Goal: Contribute content: Add original content to the website for others to see

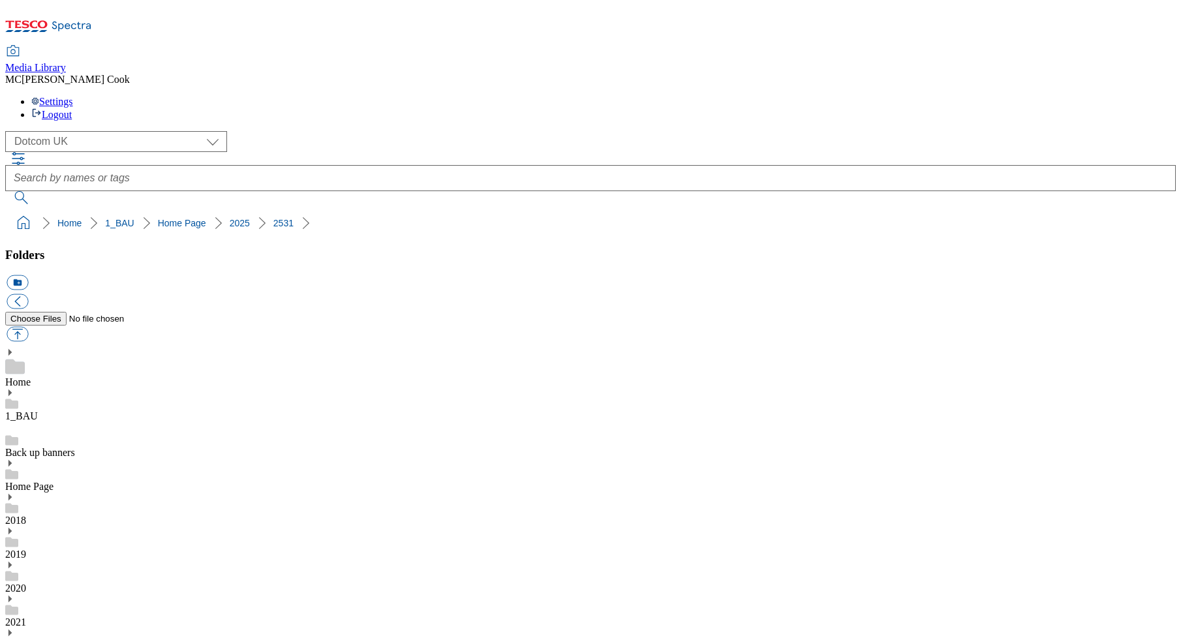
select select "flare-homepage"
click at [92, 20] on icon at bounding box center [48, 29] width 87 height 27
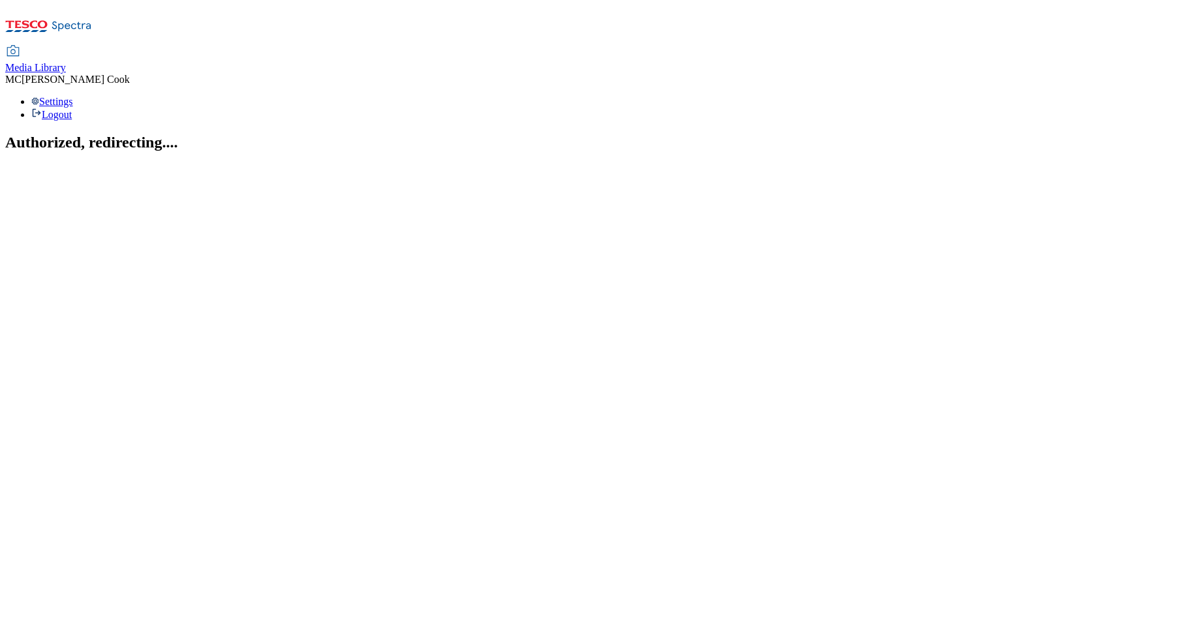
click at [66, 62] on span "Media Library" at bounding box center [35, 67] width 61 height 11
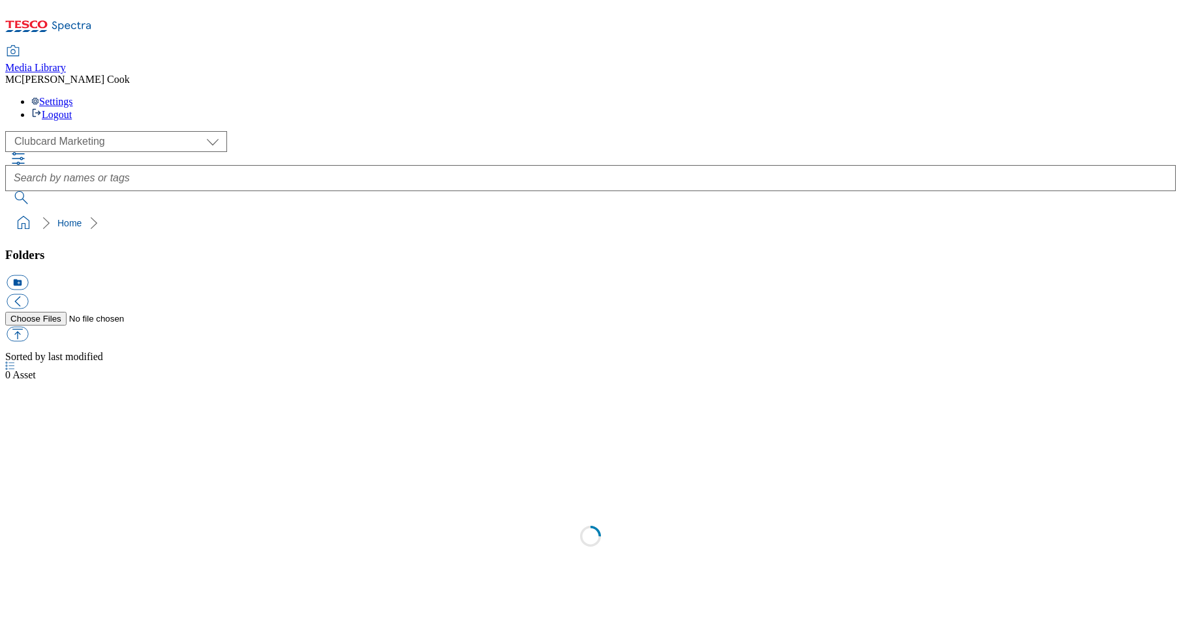
scroll to position [1, 0]
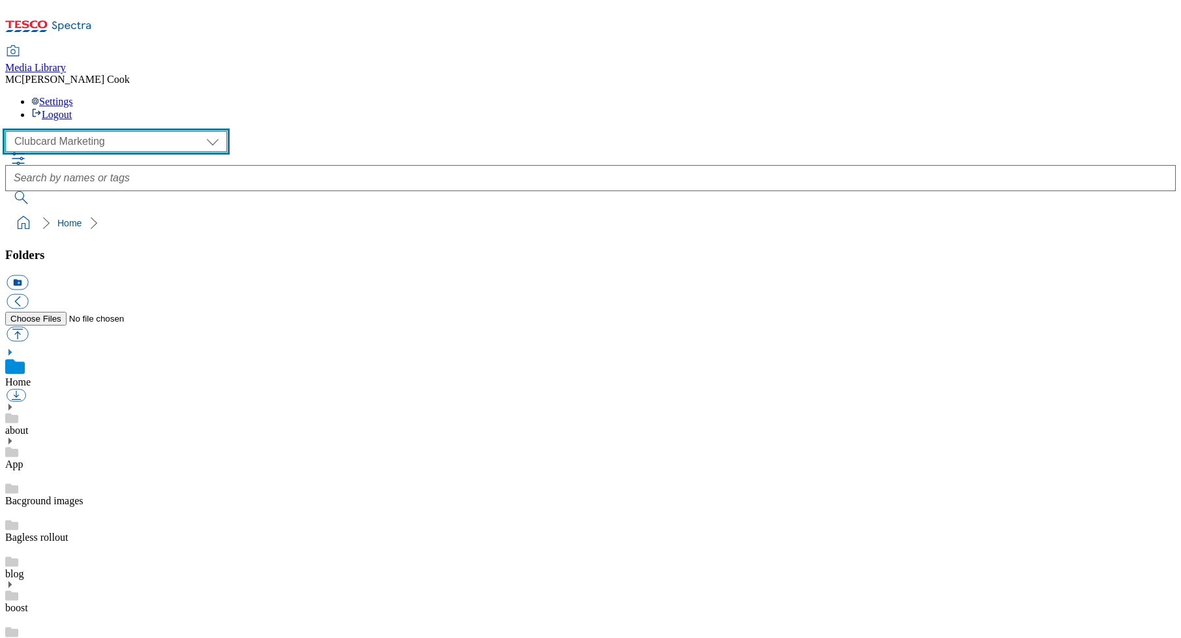
click at [65, 131] on select "Clubcard Marketing Dotcom [GEOGRAPHIC_DATA] Emails GHS Marketing [GEOGRAPHIC_DA…" at bounding box center [116, 141] width 222 height 21
click at [9, 131] on select "Clubcard Marketing Dotcom [GEOGRAPHIC_DATA] Emails GHS Marketing [GEOGRAPHIC_DA…" at bounding box center [116, 141] width 222 height 21
click at [52, 131] on select "Clubcard Marketing Dotcom [GEOGRAPHIC_DATA] Emails GHS Marketing [GEOGRAPHIC_DA…" at bounding box center [116, 141] width 222 height 21
click at [9, 131] on select "Clubcard Marketing Dotcom [GEOGRAPHIC_DATA] Emails GHS Marketing [GEOGRAPHIC_DA…" at bounding box center [116, 141] width 222 height 21
click at [80, 131] on select "Clubcard Marketing Dotcom [GEOGRAPHIC_DATA] Emails GHS Marketing [GEOGRAPHIC_DA…" at bounding box center [116, 141] width 222 height 21
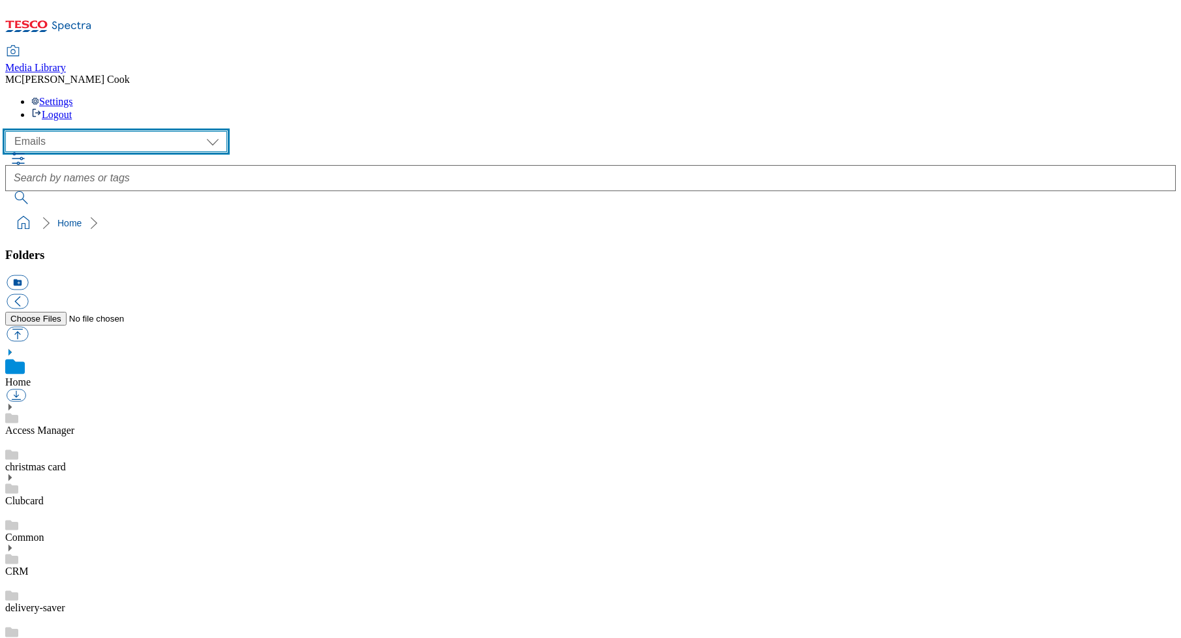
select select "flare-homepage"
click at [9, 131] on select "Clubcard Marketing Dotcom [GEOGRAPHIC_DATA] Emails GHS Marketing [GEOGRAPHIC_DA…" at bounding box center [116, 141] width 222 height 21
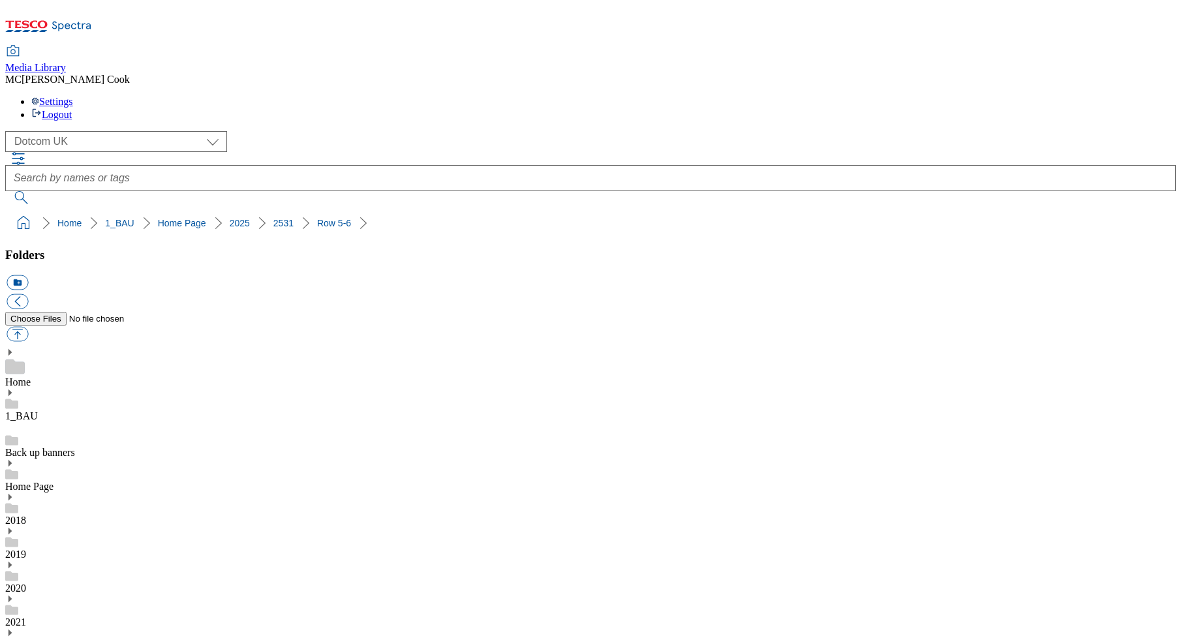
scroll to position [824, 0]
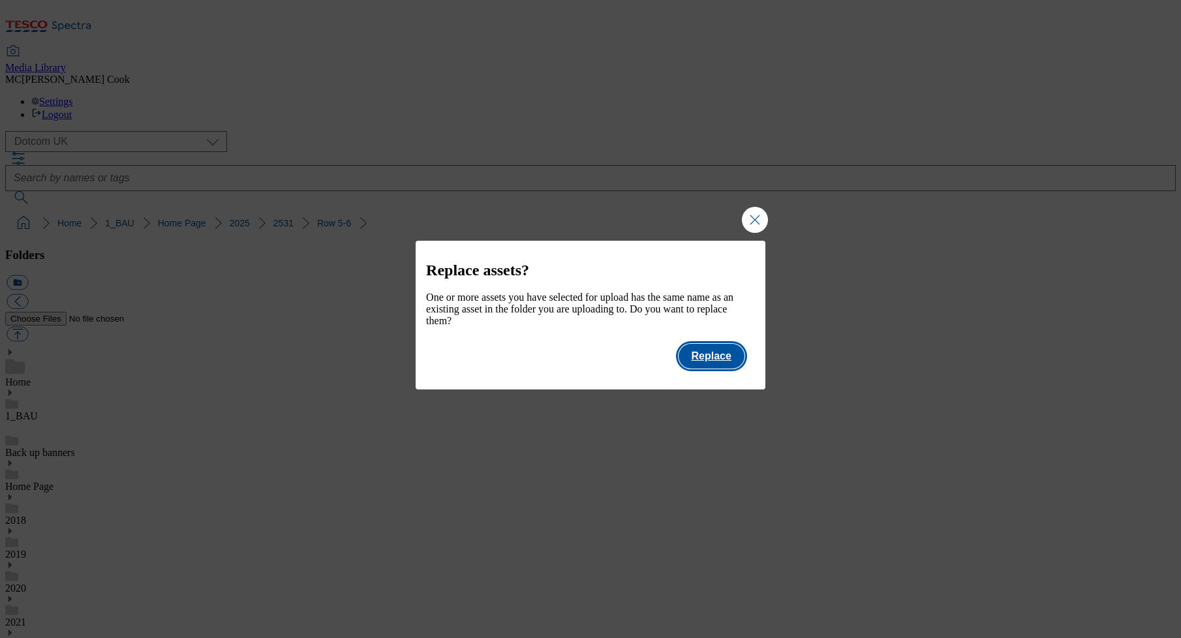
click at [700, 362] on button "Replace" at bounding box center [712, 356] width 66 height 25
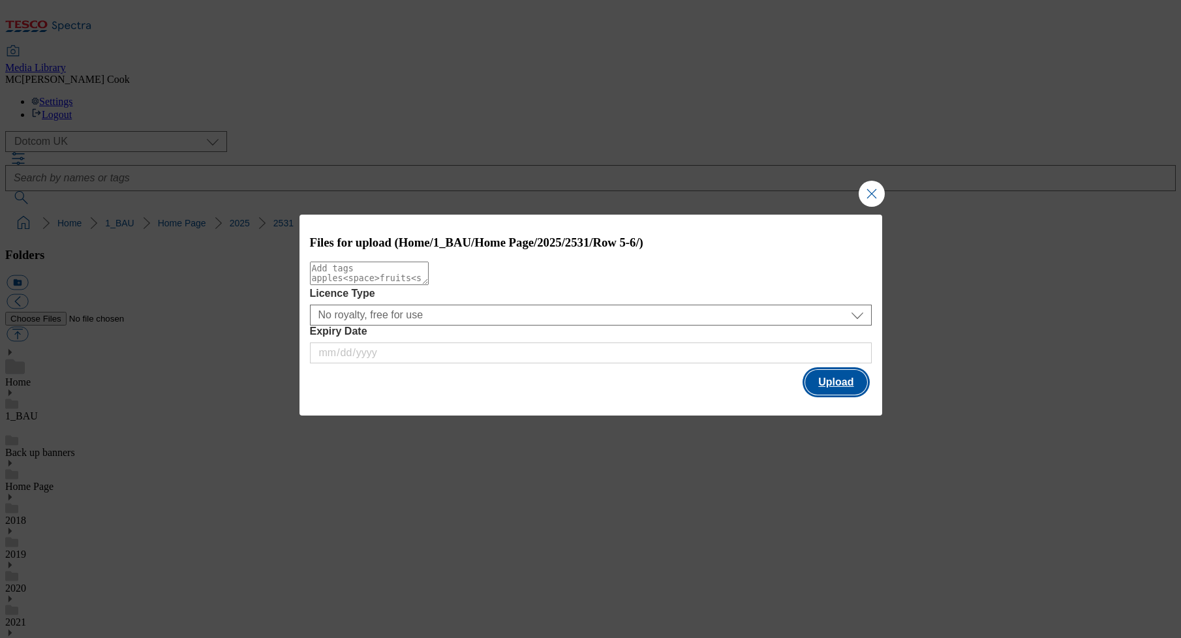
click at [835, 380] on button "Upload" at bounding box center [835, 382] width 61 height 25
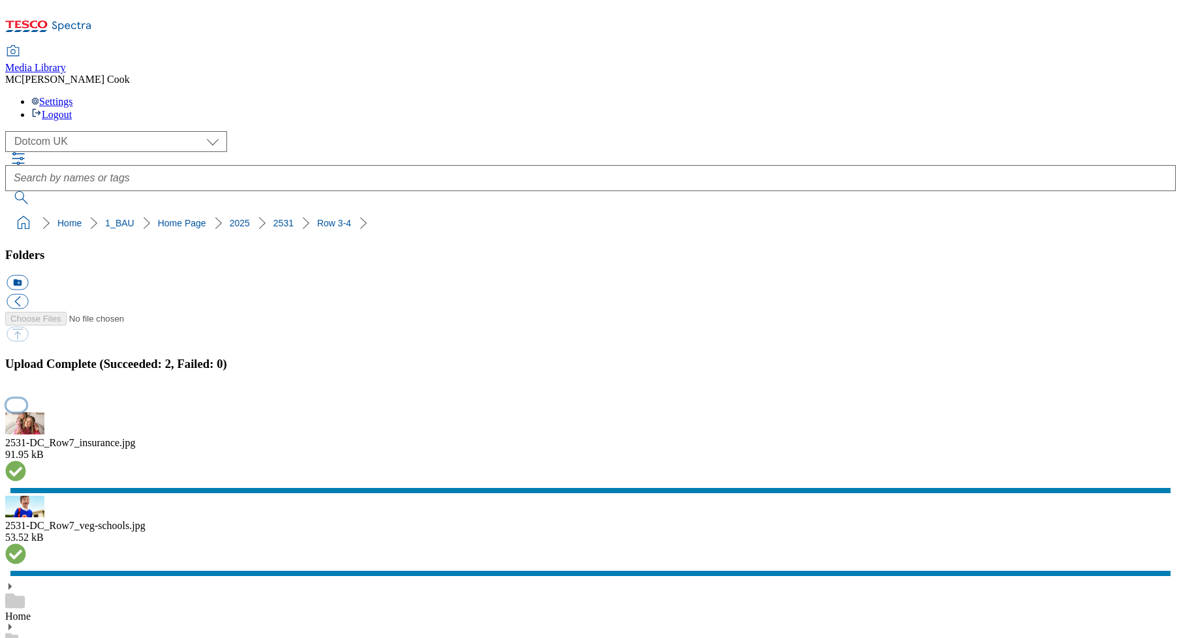
click at [26, 399] on button "button" at bounding box center [17, 405] width 20 height 12
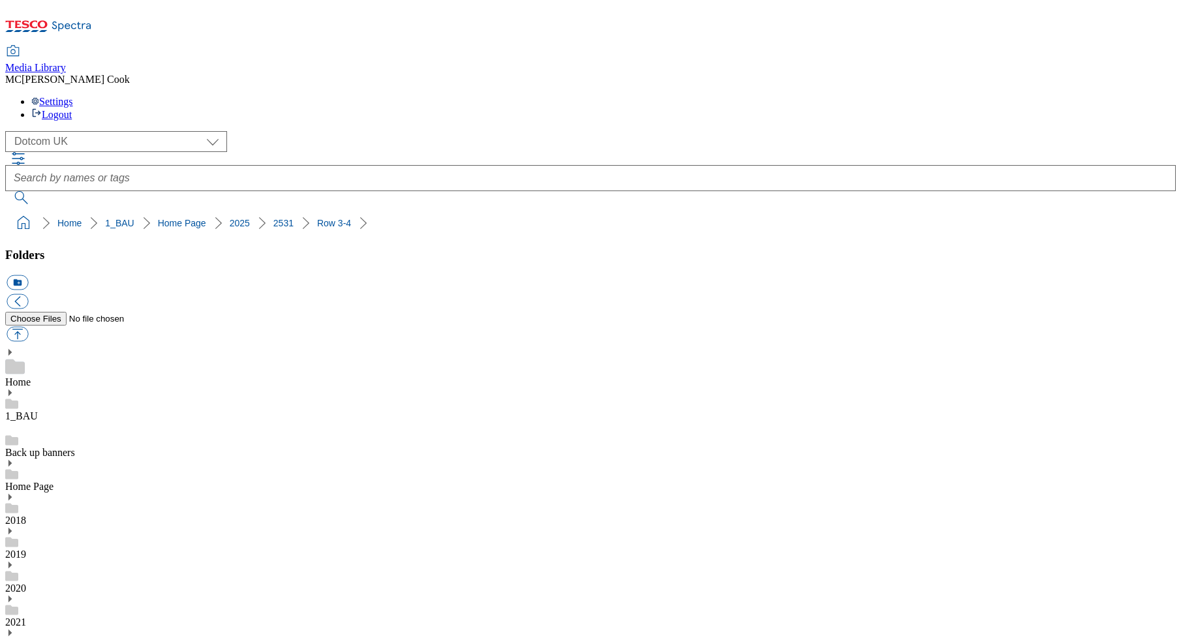
click at [92, 19] on icon at bounding box center [48, 29] width 87 height 27
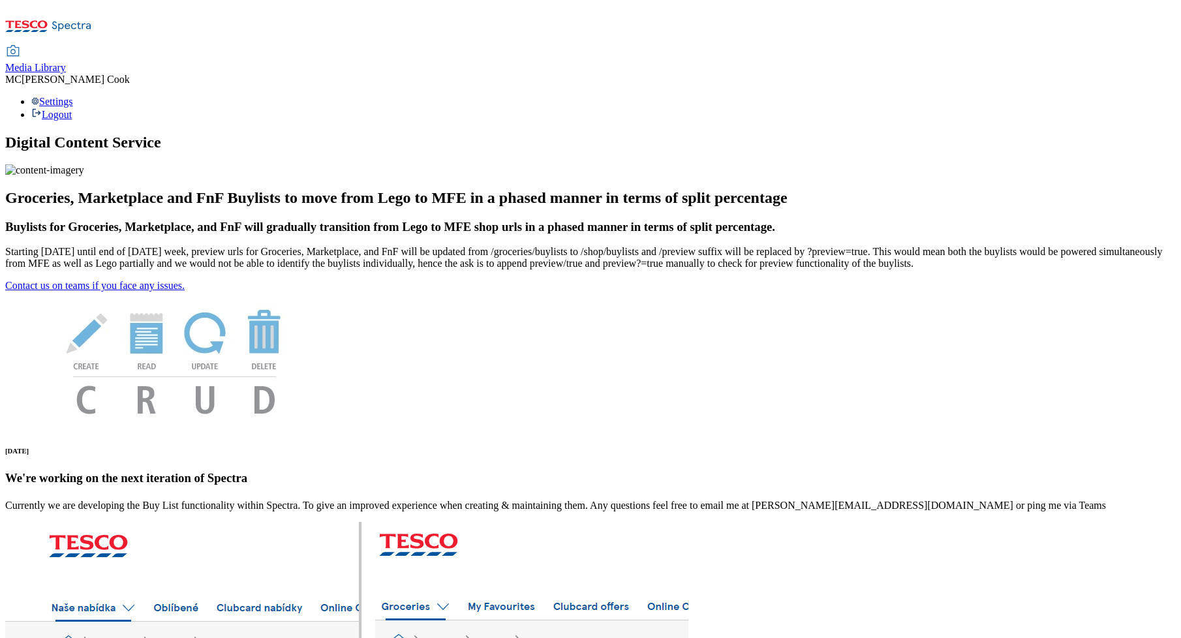
click at [66, 62] on span "Media Library" at bounding box center [35, 67] width 61 height 11
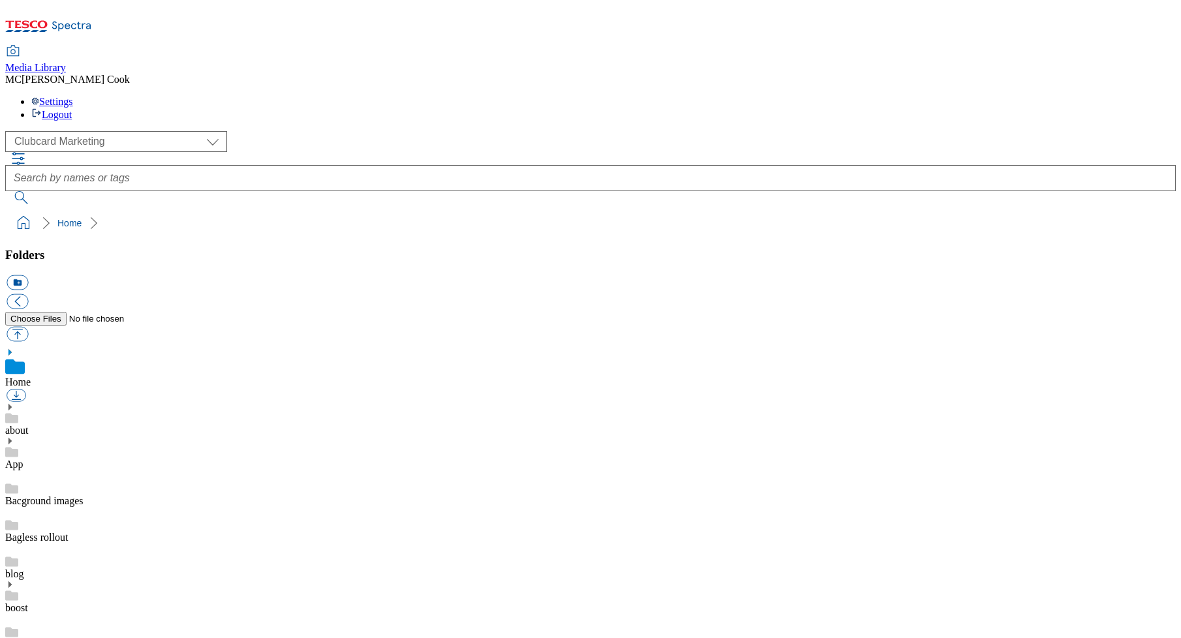
scroll to position [1, 0]
click at [74, 131] on select "Clubcard Marketing Dotcom [GEOGRAPHIC_DATA] Emails GHS Marketing [GEOGRAPHIC_DA…" at bounding box center [116, 141] width 222 height 21
click at [9, 131] on select "Clubcard Marketing Dotcom [GEOGRAPHIC_DATA] Emails GHS Marketing [GEOGRAPHIC_DA…" at bounding box center [116, 141] width 222 height 21
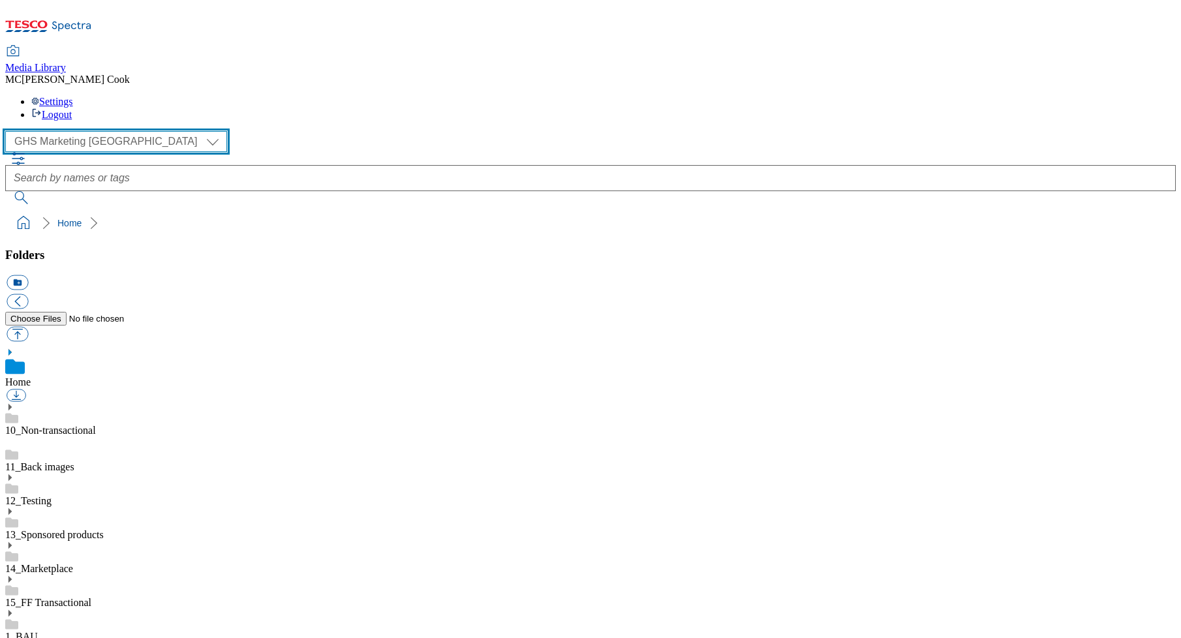
click at [102, 131] on select "Clubcard Marketing Dotcom [GEOGRAPHIC_DATA] Emails GHS Marketing [GEOGRAPHIC_DA…" at bounding box center [116, 141] width 222 height 21
select select "flare-ghs-roi"
click at [9, 131] on select "Clubcard Marketing Dotcom [GEOGRAPHIC_DATA] Emails GHS Marketing [GEOGRAPHIC_DA…" at bounding box center [116, 141] width 222 height 21
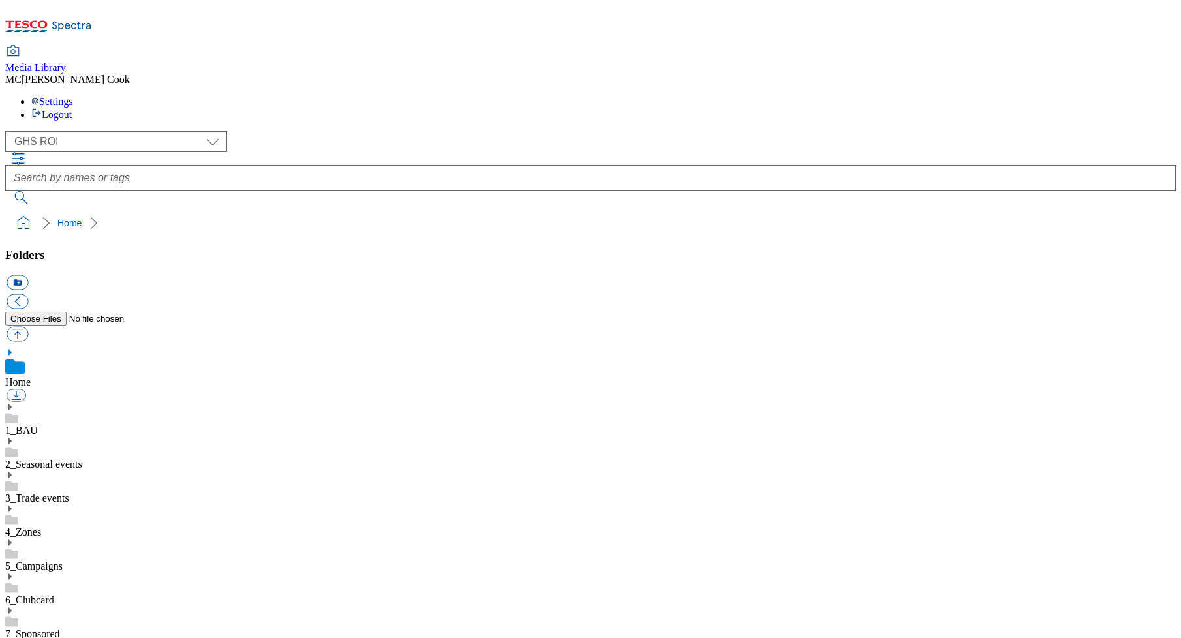
click at [85, 20] on icon at bounding box center [48, 29] width 87 height 27
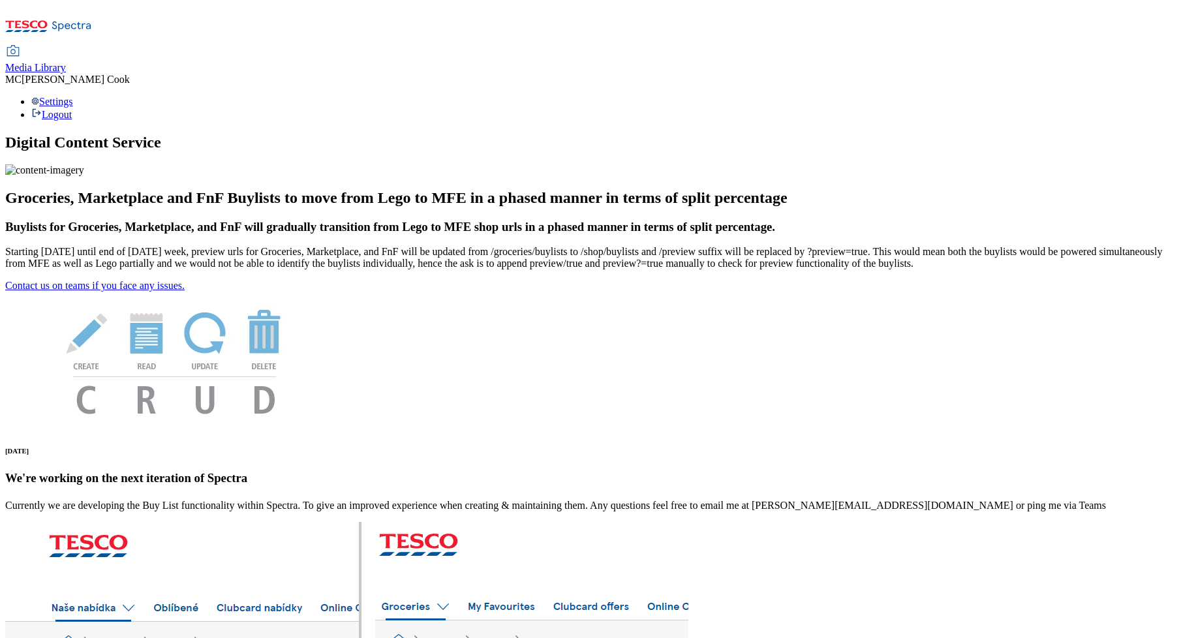
drag, startPoint x: 222, startPoint y: 18, endPoint x: 683, endPoint y: 291, distance: 536.0
click at [66, 62] on span "Media Library" at bounding box center [35, 67] width 61 height 11
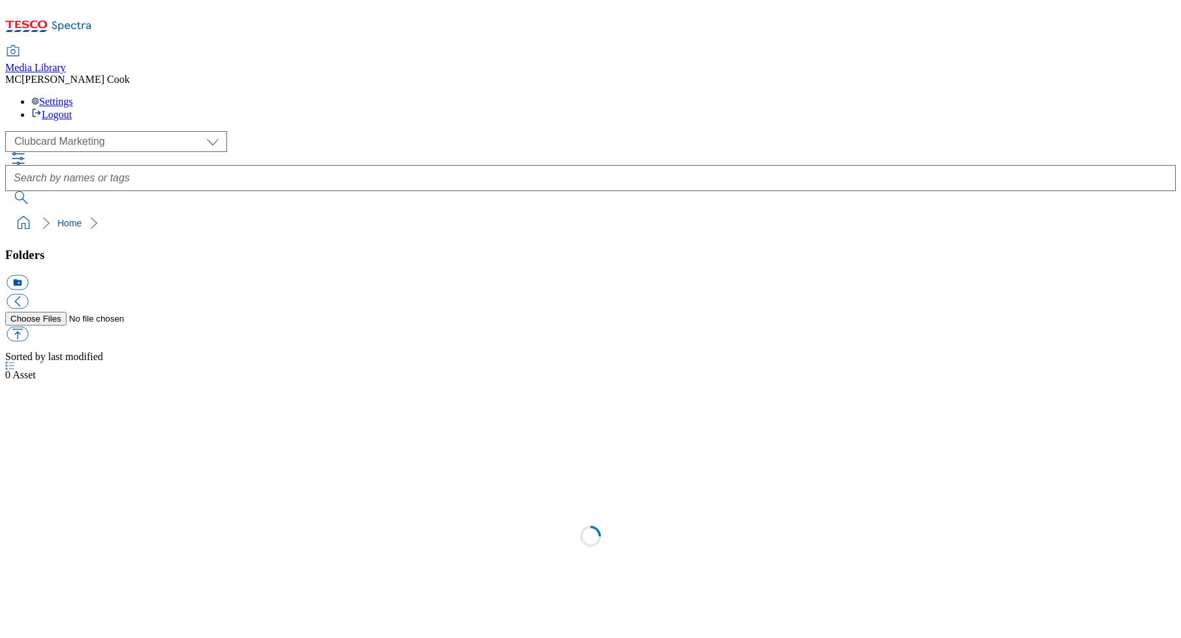
scroll to position [1, 0]
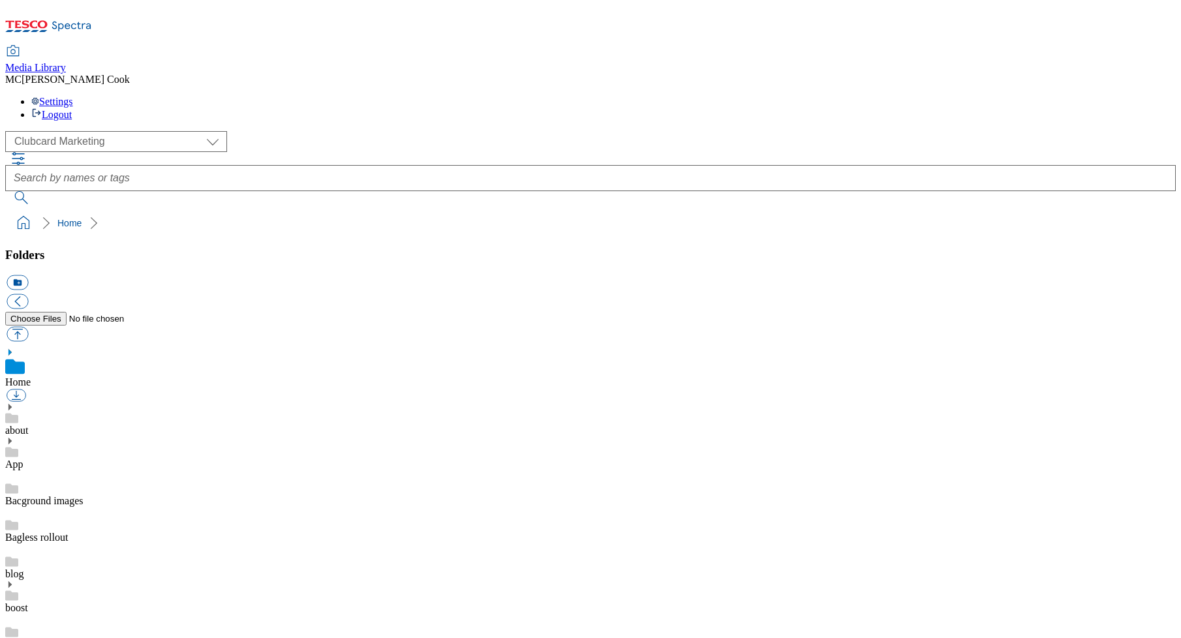
click at [339, 131] on div "( optional ) Clubcard Marketing Dotcom UK Emails GHS Marketing UK GHS Product U…" at bounding box center [590, 141] width 1171 height 21
click at [97, 131] on select "Clubcard Marketing Dotcom [GEOGRAPHIC_DATA] Emails GHS Marketing [GEOGRAPHIC_DA…" at bounding box center [116, 141] width 222 height 21
select select "flare-homepage"
click at [9, 131] on select "Clubcard Marketing Dotcom [GEOGRAPHIC_DATA] Emails GHS Marketing [GEOGRAPHIC_DA…" at bounding box center [116, 141] width 222 height 21
click at [358, 46] on div "Media Library MC Matthew Cook Settings Logout" at bounding box center [590, 83] width 1171 height 74
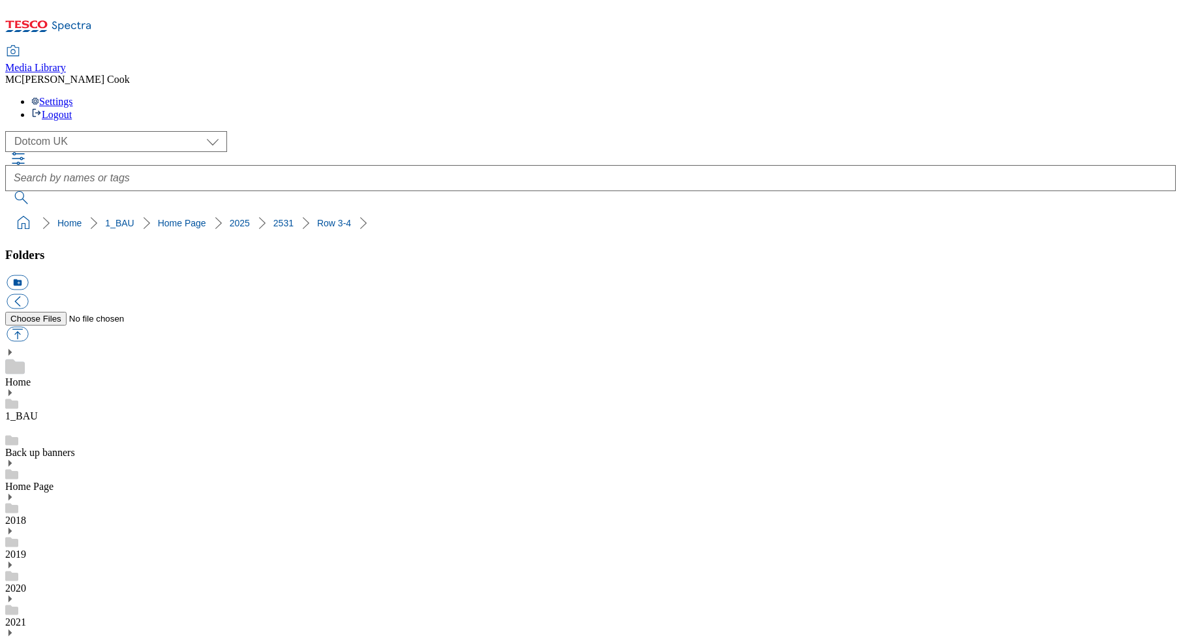
scroll to position [824, 0]
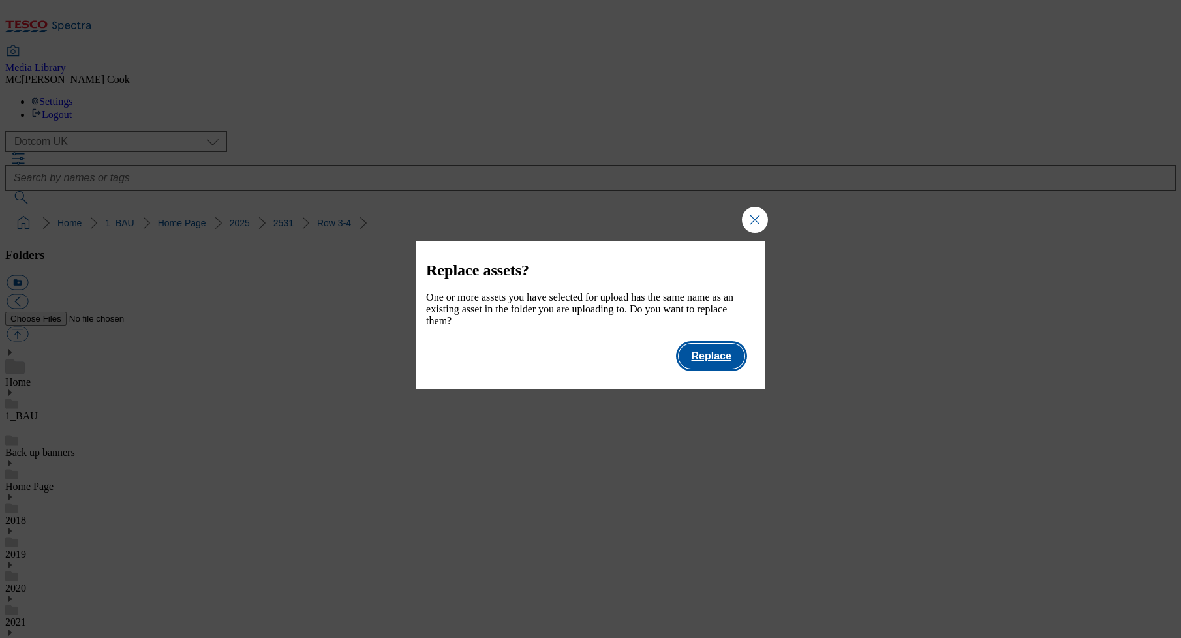
click at [710, 357] on button "Replace" at bounding box center [712, 356] width 66 height 25
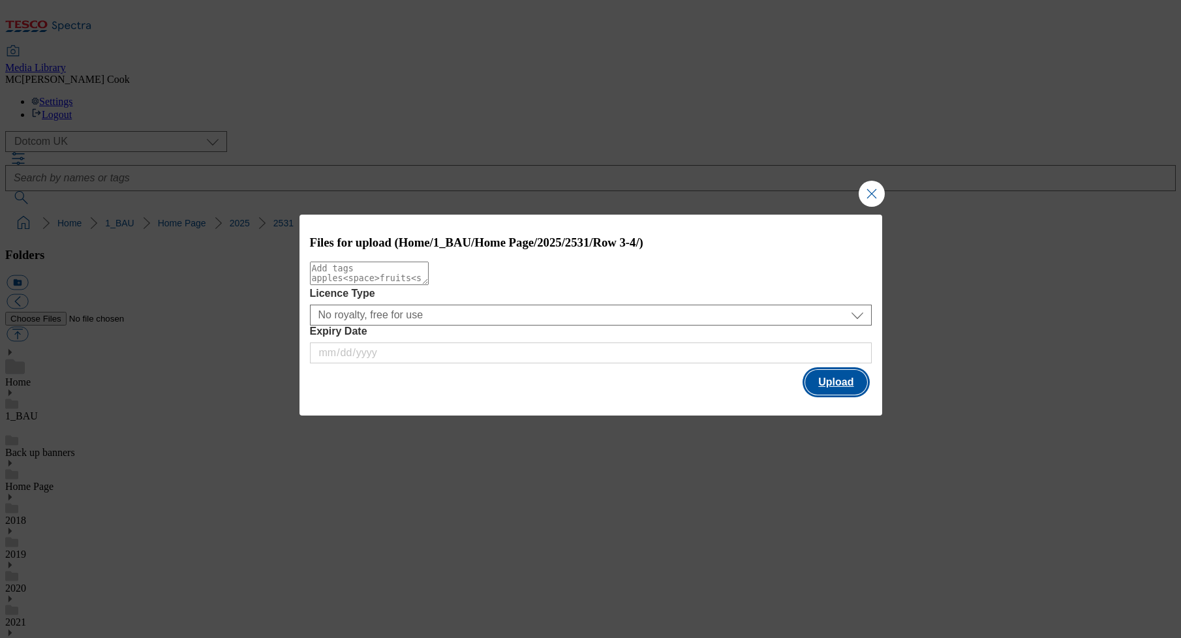
click at [827, 384] on button "Upload" at bounding box center [835, 382] width 61 height 25
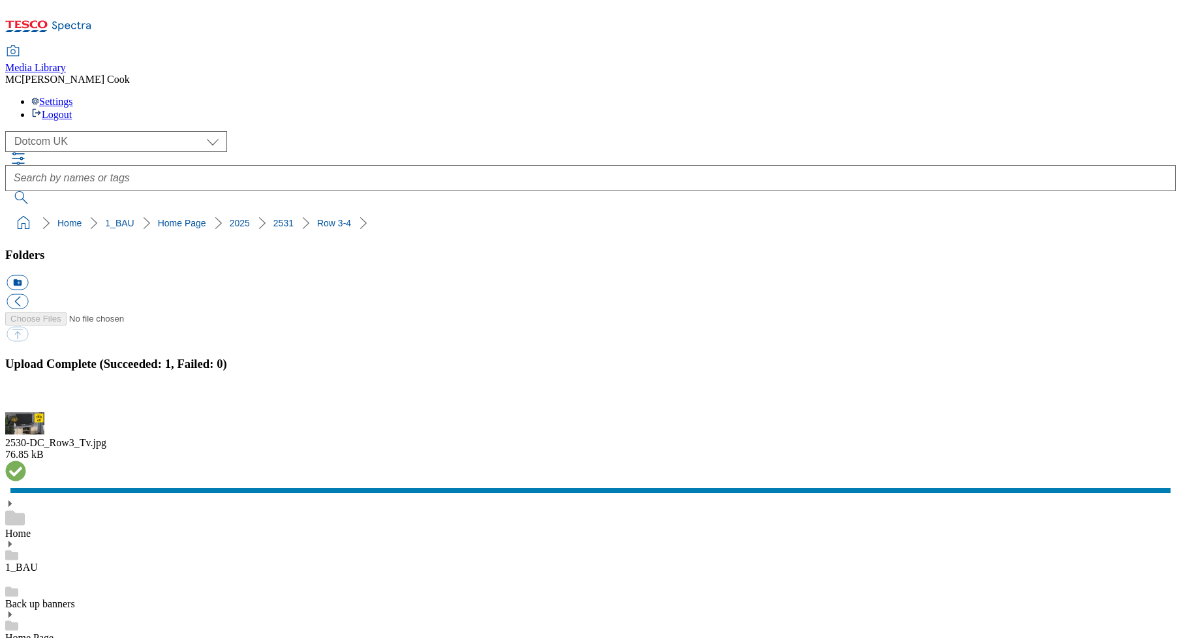
click at [26, 399] on button "button" at bounding box center [17, 405] width 20 height 12
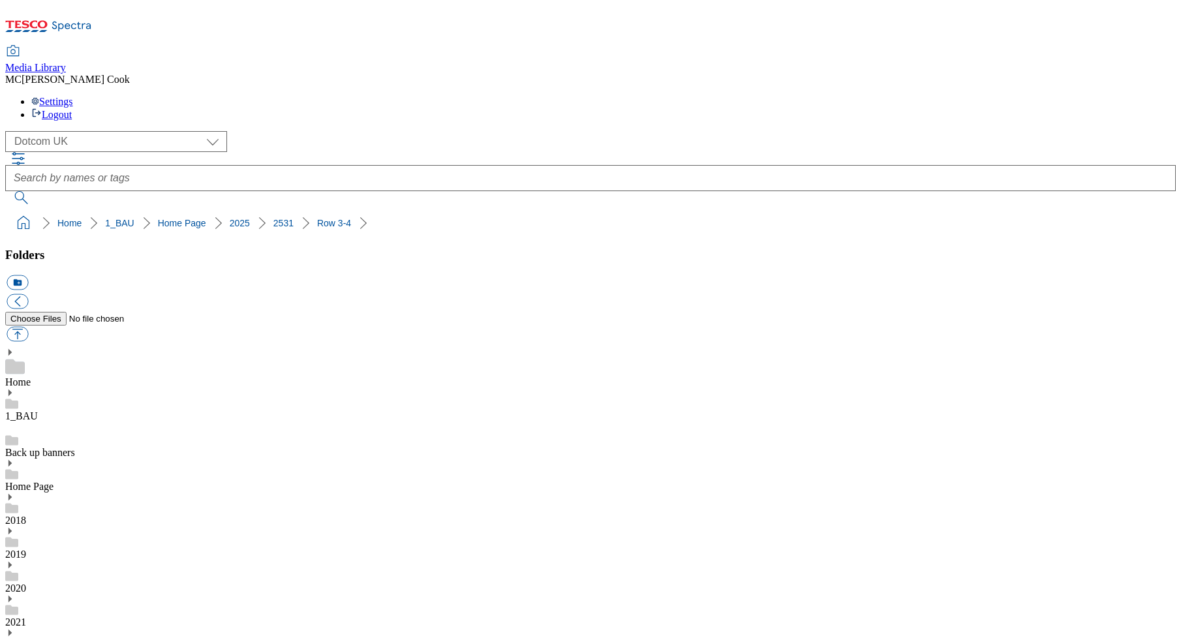
click at [92, 21] on icon at bounding box center [48, 29] width 87 height 27
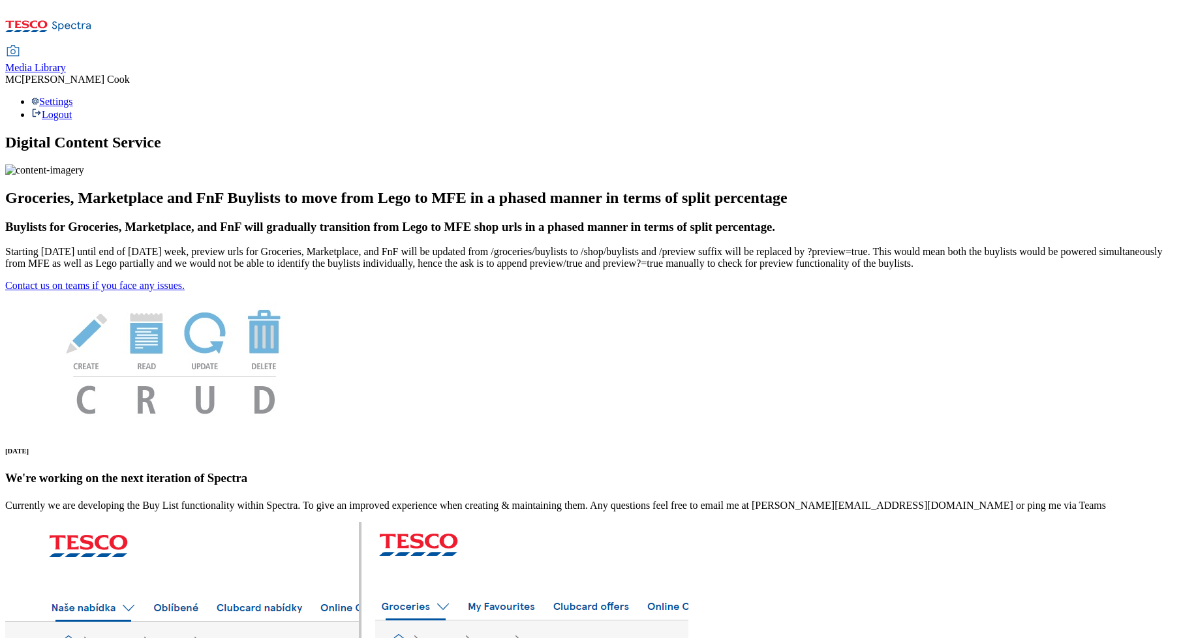
click at [66, 62] on span "Media Library" at bounding box center [35, 67] width 61 height 11
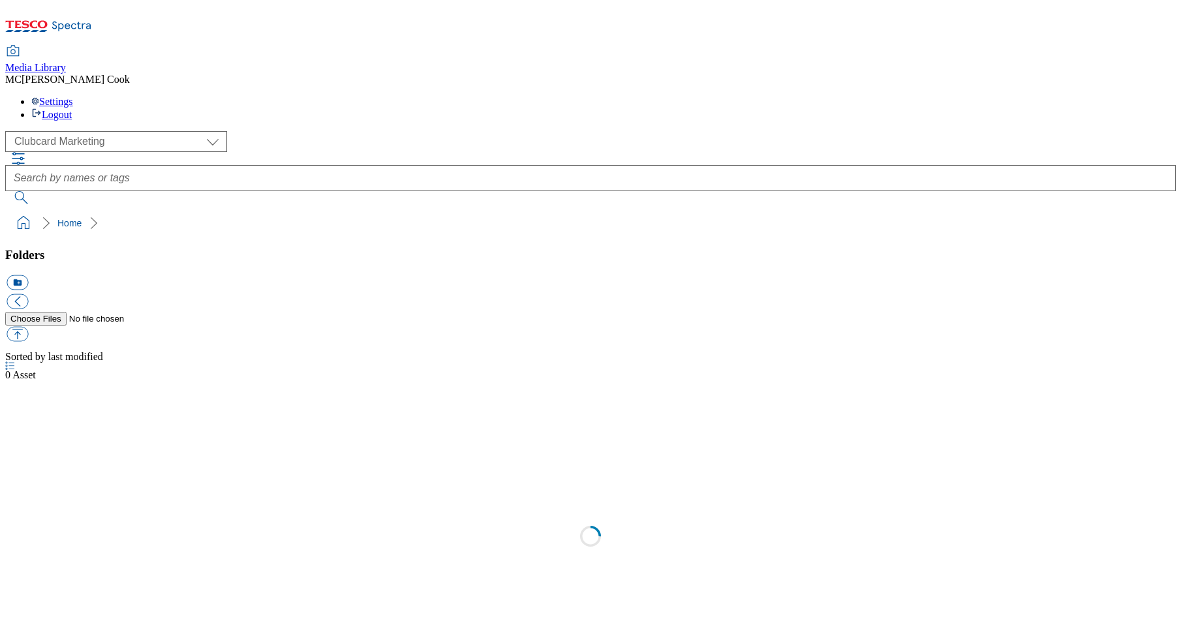
scroll to position [1, 0]
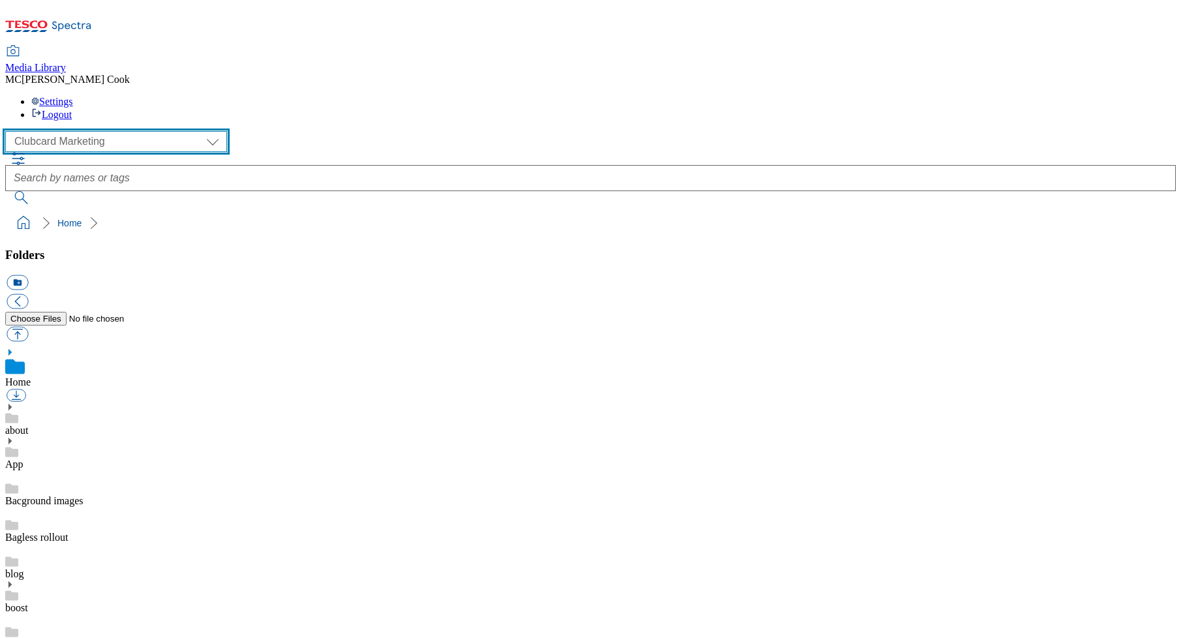
click at [87, 131] on select "Clubcard Marketing Dotcom [GEOGRAPHIC_DATA] Emails GHS Marketing [GEOGRAPHIC_DA…" at bounding box center [116, 141] width 222 height 21
select select "flare-homepage"
click at [9, 131] on select "Clubcard Marketing Dotcom [GEOGRAPHIC_DATA] Emails GHS Marketing [GEOGRAPHIC_DA…" at bounding box center [116, 141] width 222 height 21
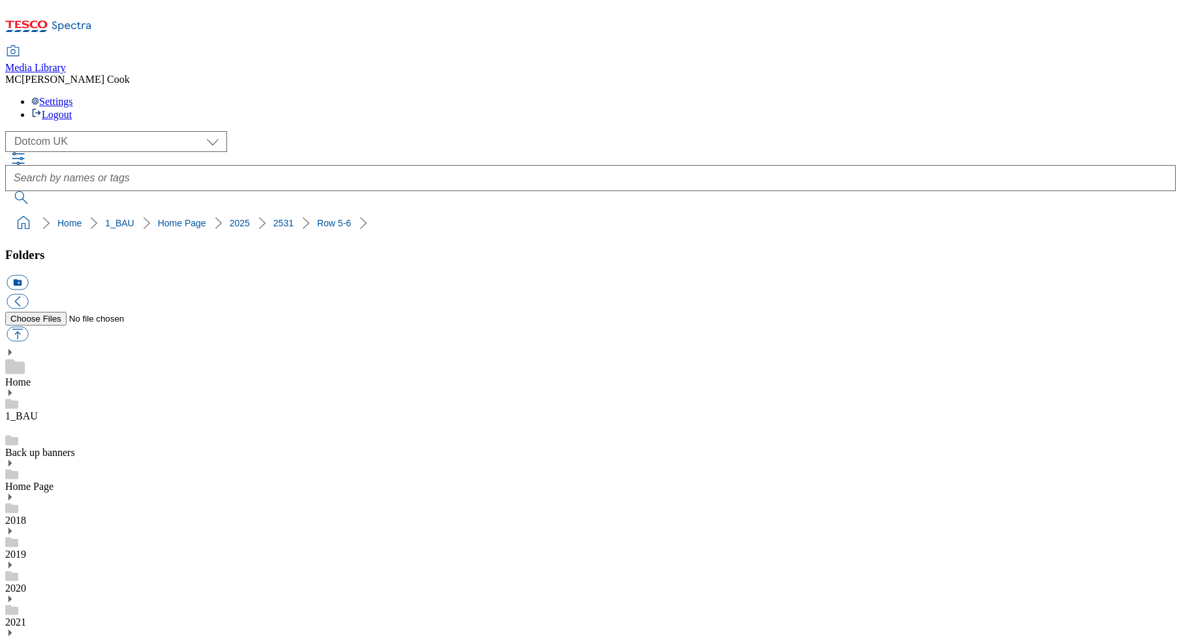
scroll to position [824, 0]
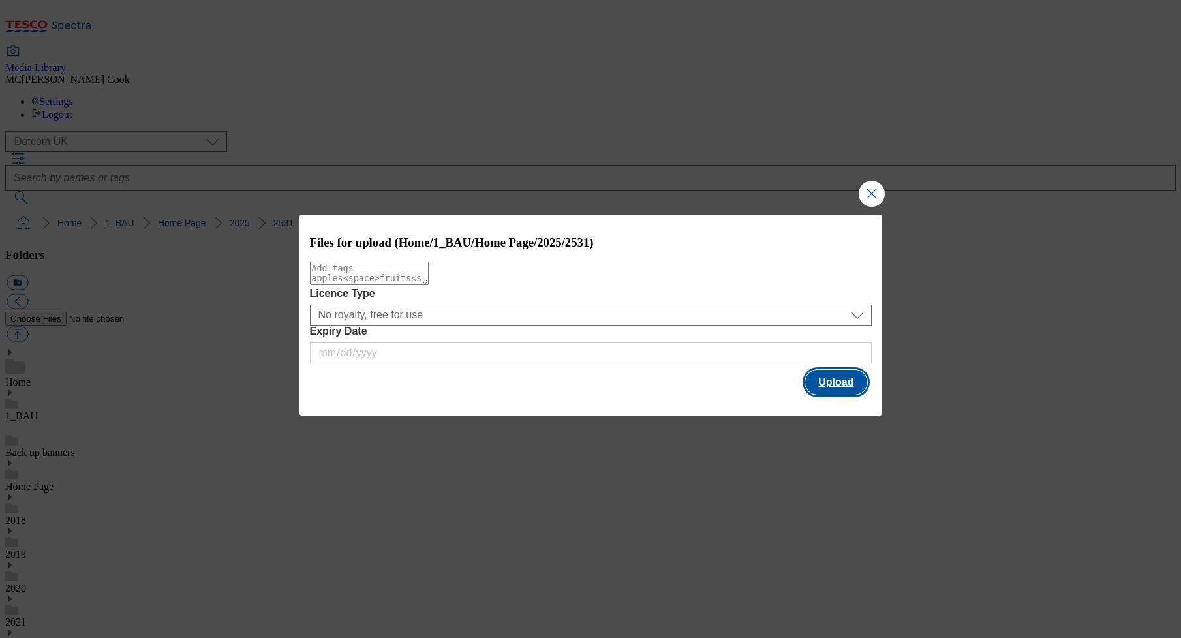
click at [829, 386] on button "Upload" at bounding box center [835, 382] width 61 height 25
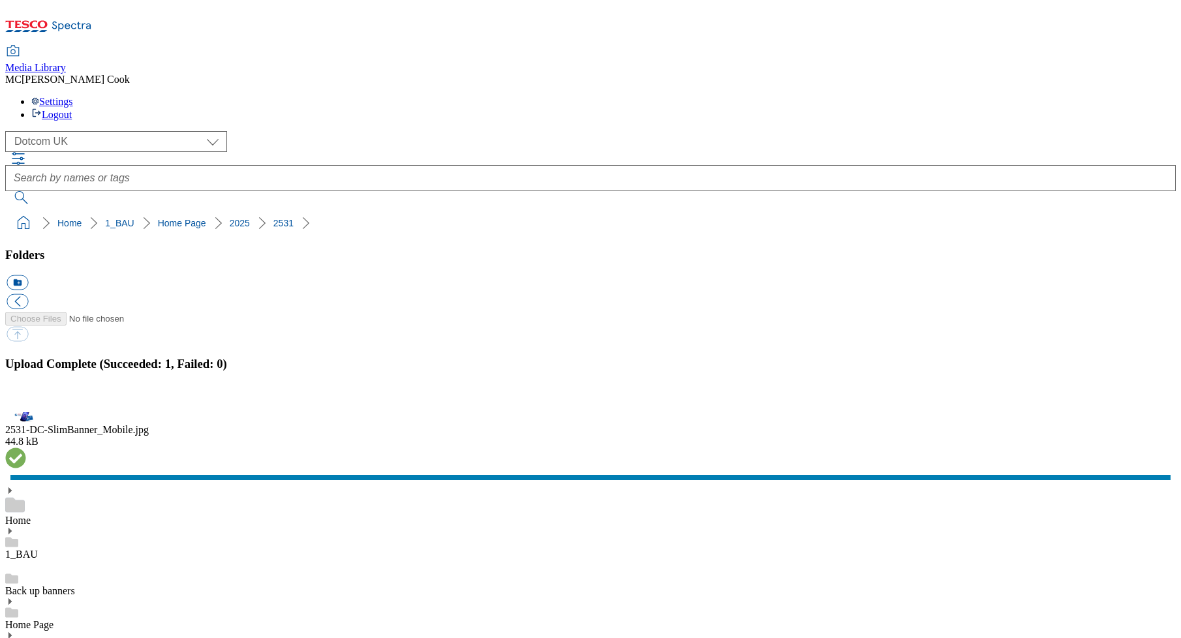
click at [26, 399] on button "button" at bounding box center [17, 405] width 20 height 12
